Goal: Navigation & Orientation: Go to known website

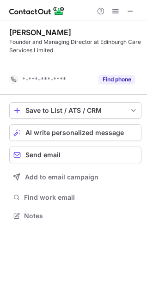
scroll to position [194, 147]
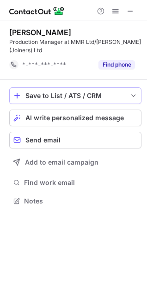
scroll to position [194, 147]
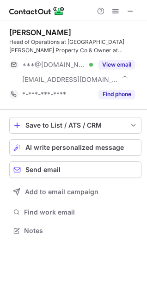
scroll to position [224, 147]
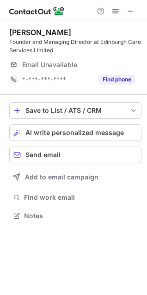
scroll to position [209, 147]
